Goal: Find specific page/section: Find specific page/section

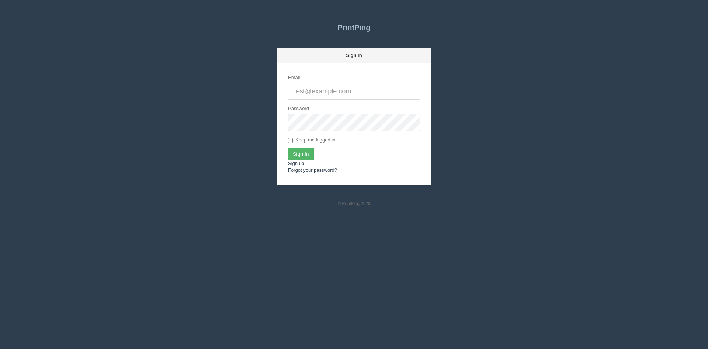
type input "[PERSON_NAME][EMAIL_ADDRESS][DOMAIN_NAME]"
click at [299, 154] on input "Sign In" at bounding box center [301, 154] width 26 height 13
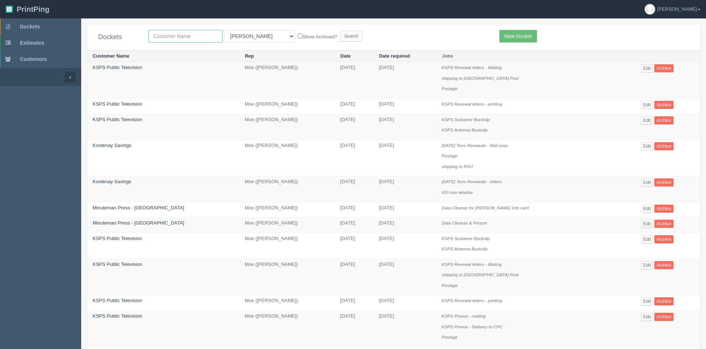
click at [190, 39] on input "text" at bounding box center [185, 36] width 74 height 13
type input "[PERSON_NAME] bu"
click at [246, 37] on select "All Users Ali Ali Test 1 Aly Amy Ankit Arif Brandon Dan France Greg Jim Mark Ma…" at bounding box center [259, 36] width 71 height 13
select select
click at [224, 30] on select "All Users Ali Ali Test 1 Aly Amy Ankit Arif Brandon Dan France Greg Jim Mark Ma…" at bounding box center [259, 36] width 71 height 13
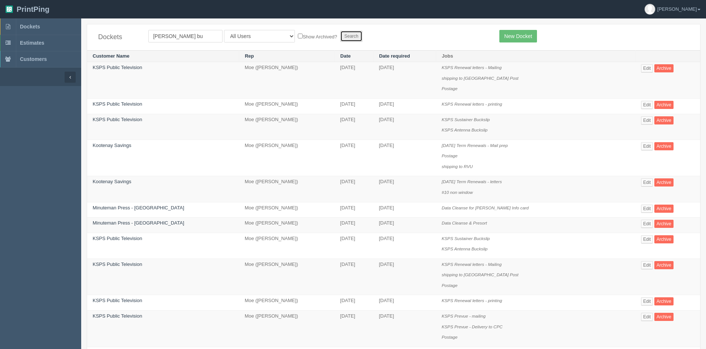
click at [340, 35] on input "Search" at bounding box center [351, 36] width 22 height 11
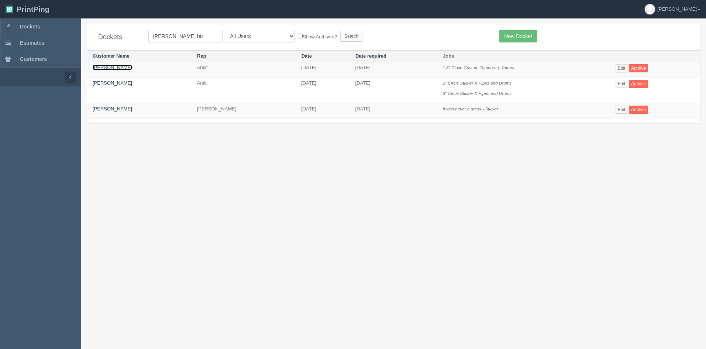
click at [108, 66] on link "[PERSON_NAME]" at bounding box center [112, 68] width 39 height 6
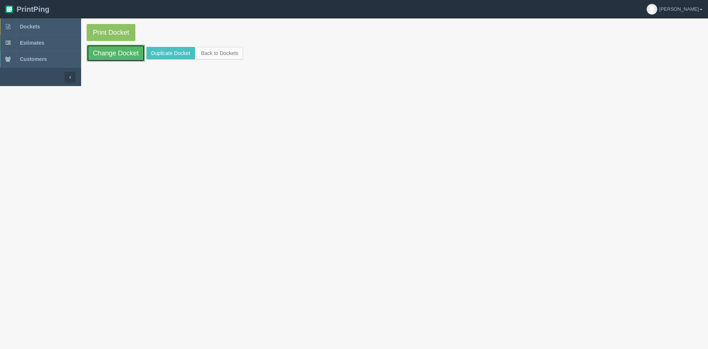
drag, startPoint x: 117, startPoint y: 58, endPoint x: 127, endPoint y: 60, distance: 9.8
click at [117, 58] on link "Change Docket" at bounding box center [116, 53] width 58 height 17
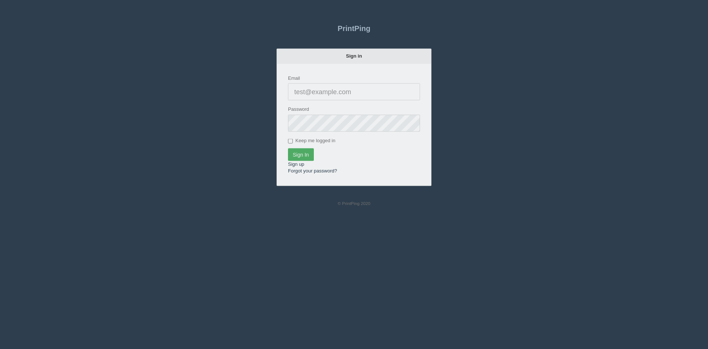
type input "[PERSON_NAME][EMAIL_ADDRESS][DOMAIN_NAME]"
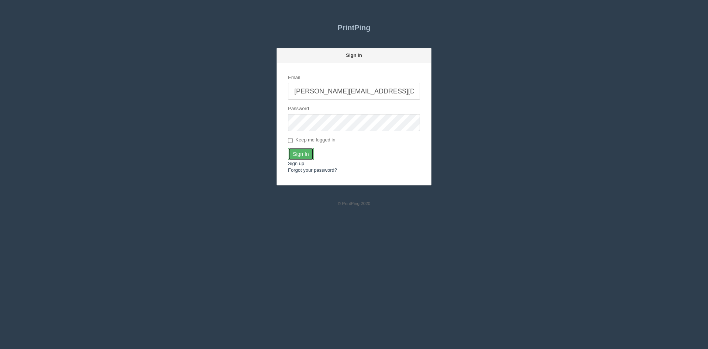
click at [302, 153] on input "Sign In" at bounding box center [301, 154] width 26 height 13
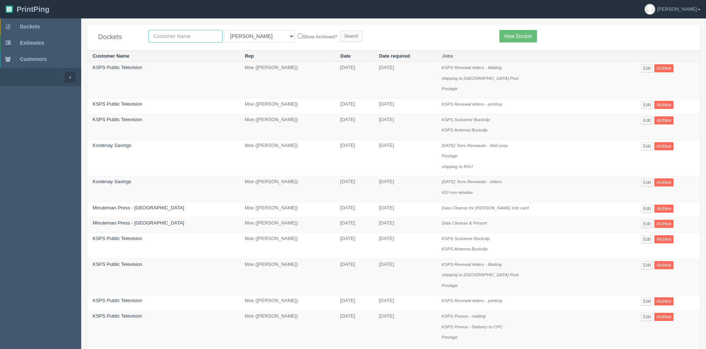
click at [180, 33] on input "text" at bounding box center [185, 36] width 74 height 13
type input "stellar"
click at [250, 32] on select "All Users Ali Ali Test 1 Aly Amy Ankit Arif Brandon Dan France Greg Jim Mark Ma…" at bounding box center [259, 36] width 71 height 13
select select
click at [224, 30] on select "All Users Ali Ali Test 1 Aly Amy Ankit Arif Brandon Dan France Greg Jim Mark Ma…" at bounding box center [259, 36] width 71 height 13
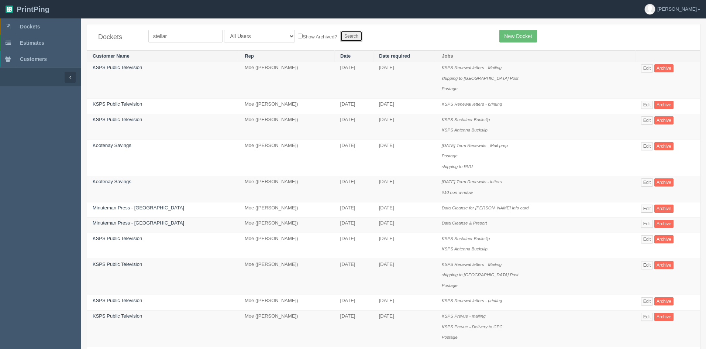
click at [340, 37] on input "Search" at bounding box center [351, 36] width 22 height 11
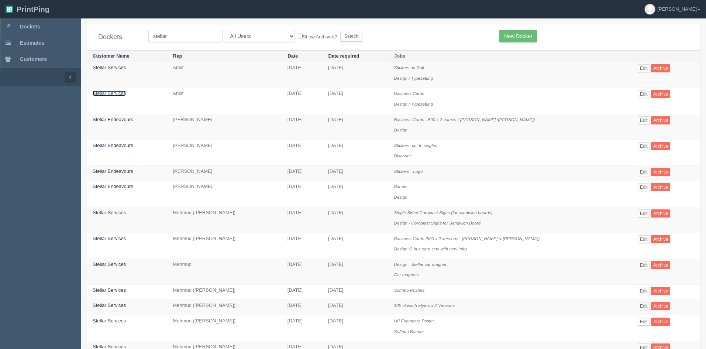
click at [122, 95] on link "Stellar Services" at bounding box center [109, 93] width 33 height 6
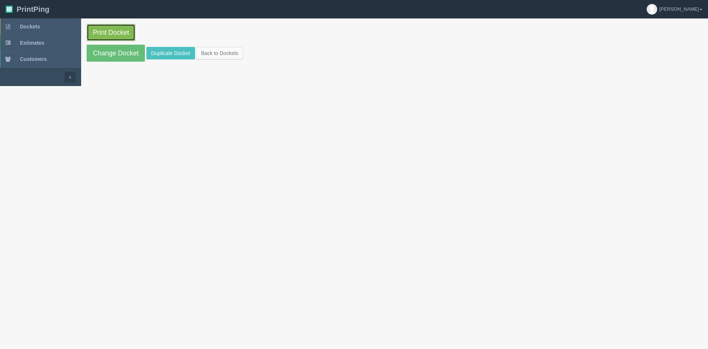
click at [121, 31] on link "Print Docket" at bounding box center [111, 32] width 49 height 17
